Goal: Task Accomplishment & Management: Use online tool/utility

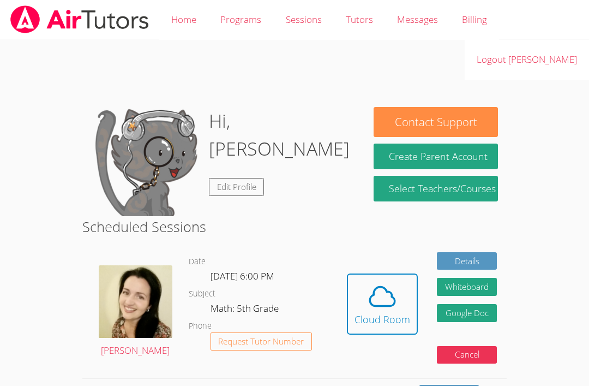
scroll to position [174, 0]
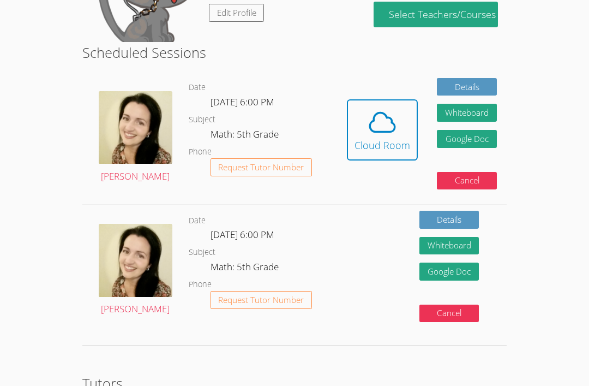
click at [389, 128] on icon at bounding box center [382, 121] width 25 height 19
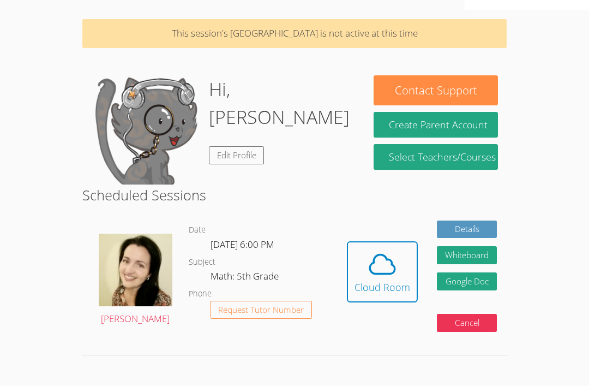
scroll to position [183, 0]
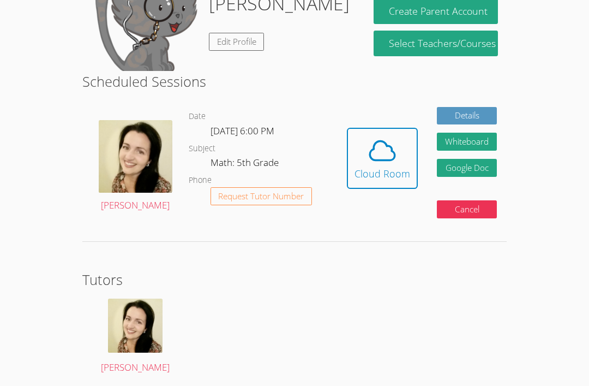
click at [386, 147] on icon at bounding box center [382, 150] width 31 height 31
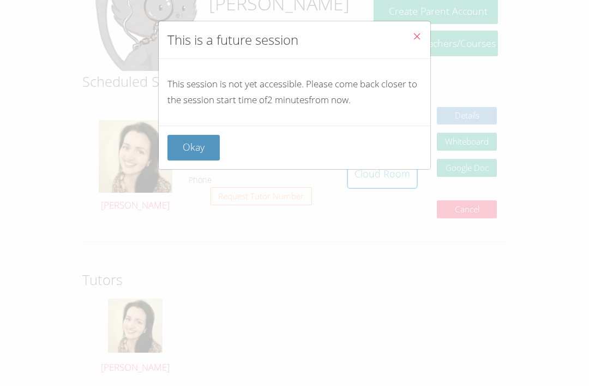
click at [185, 142] on button "Okay" at bounding box center [193, 148] width 52 height 26
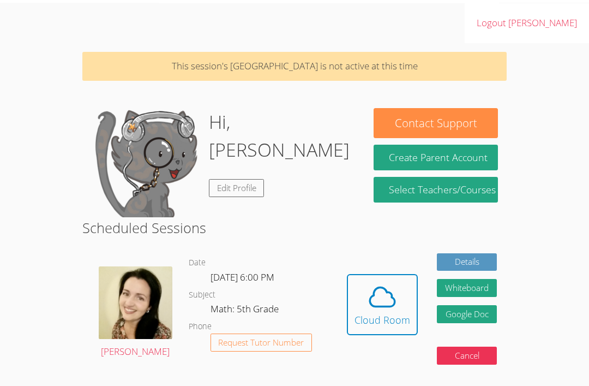
scroll to position [35, 0]
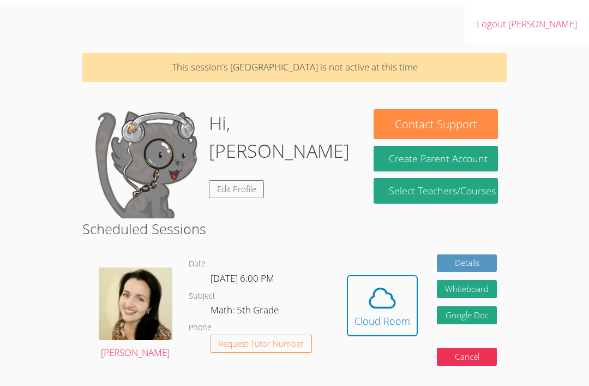
click at [399, 316] on div "Cloud Room" at bounding box center [383, 320] width 56 height 15
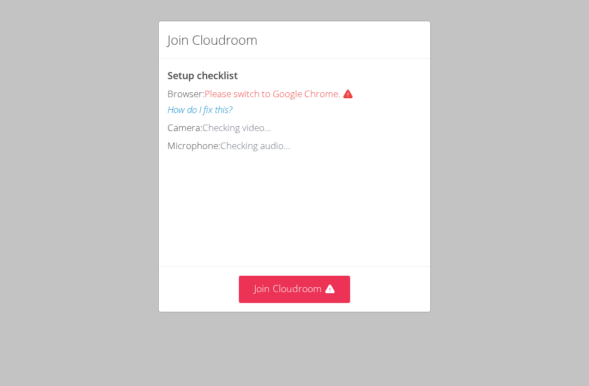
click at [316, 290] on button "Join Cloudroom" at bounding box center [295, 288] width 112 height 27
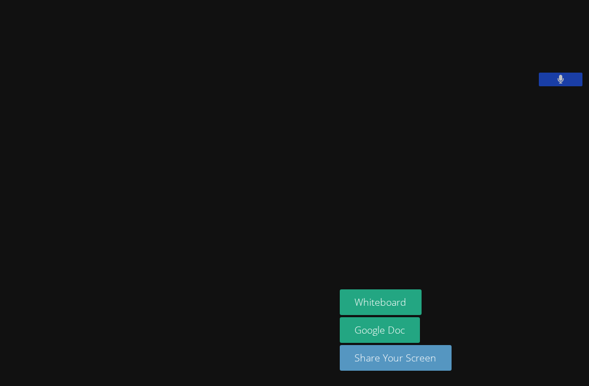
click at [383, 315] on button "Whiteboard" at bounding box center [381, 302] width 82 height 26
click at [361, 315] on button "Whiteboard" at bounding box center [381, 302] width 82 height 26
